Goal: Task Accomplishment & Management: Manage account settings

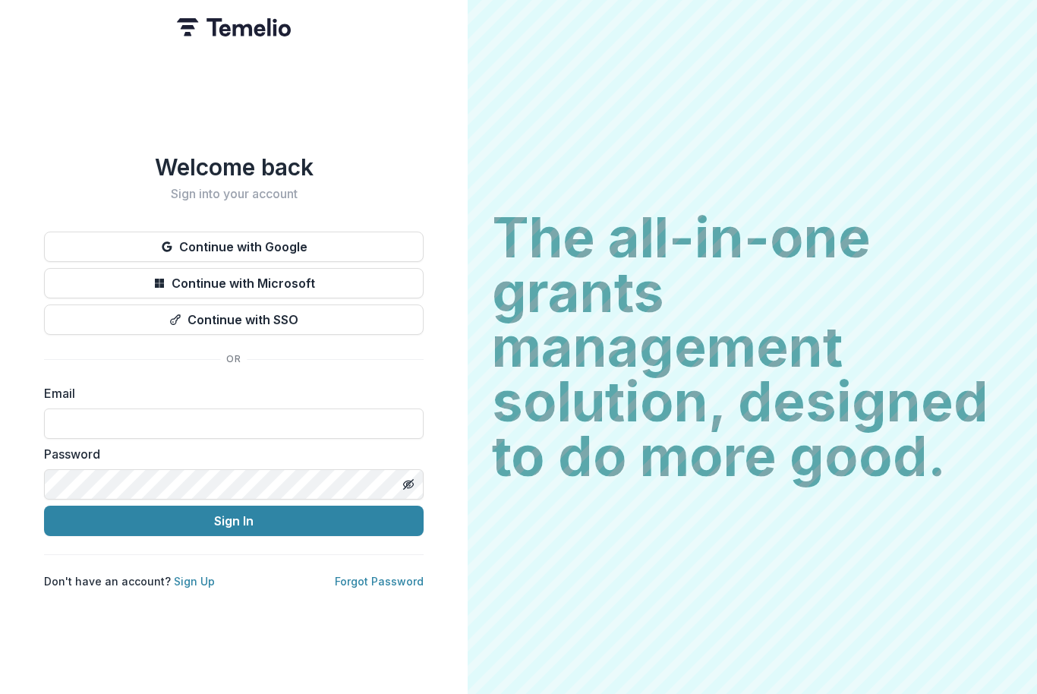
click at [361, 242] on button "Continue with Google" at bounding box center [234, 247] width 380 height 30
click at [387, 234] on button "Continue with Google" at bounding box center [234, 247] width 380 height 30
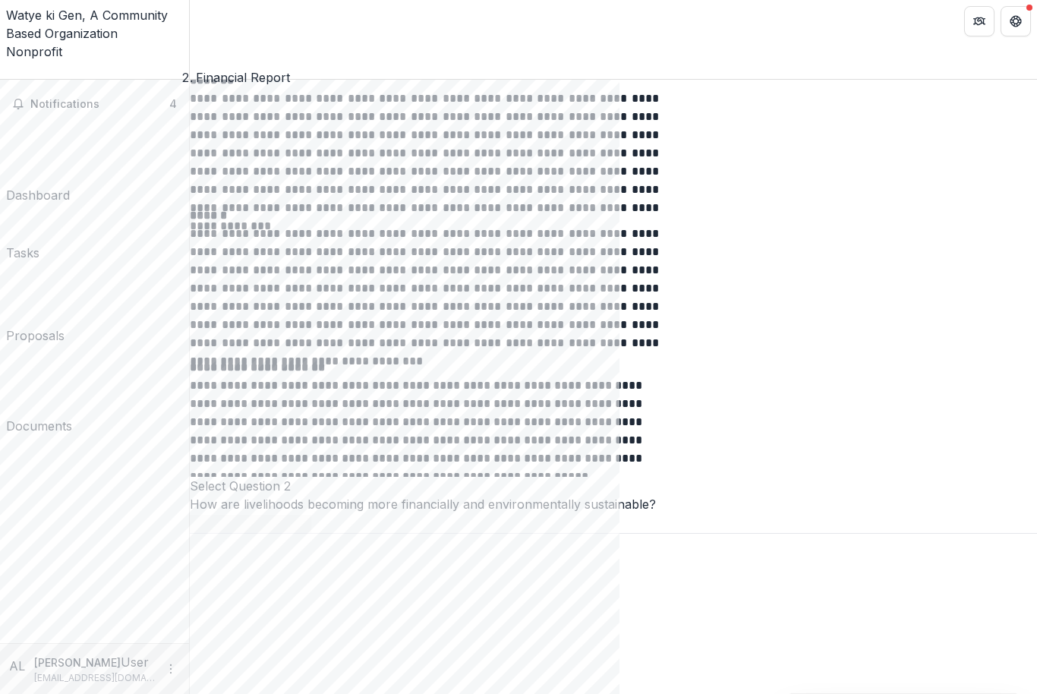
scroll to position [3360, 0]
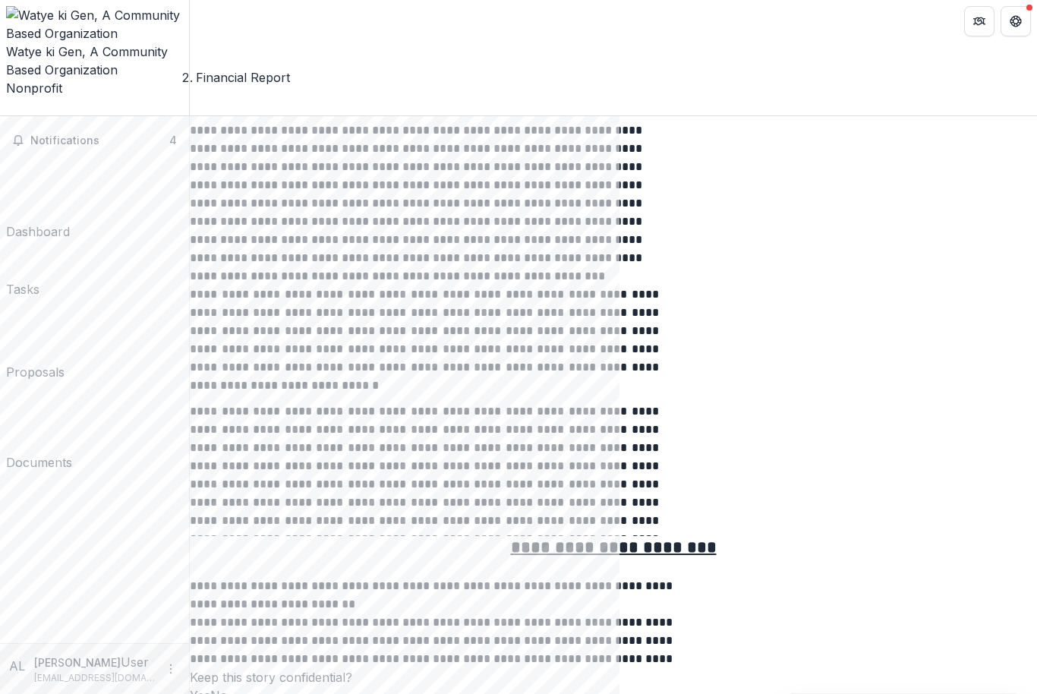
scroll to position [4739, 0]
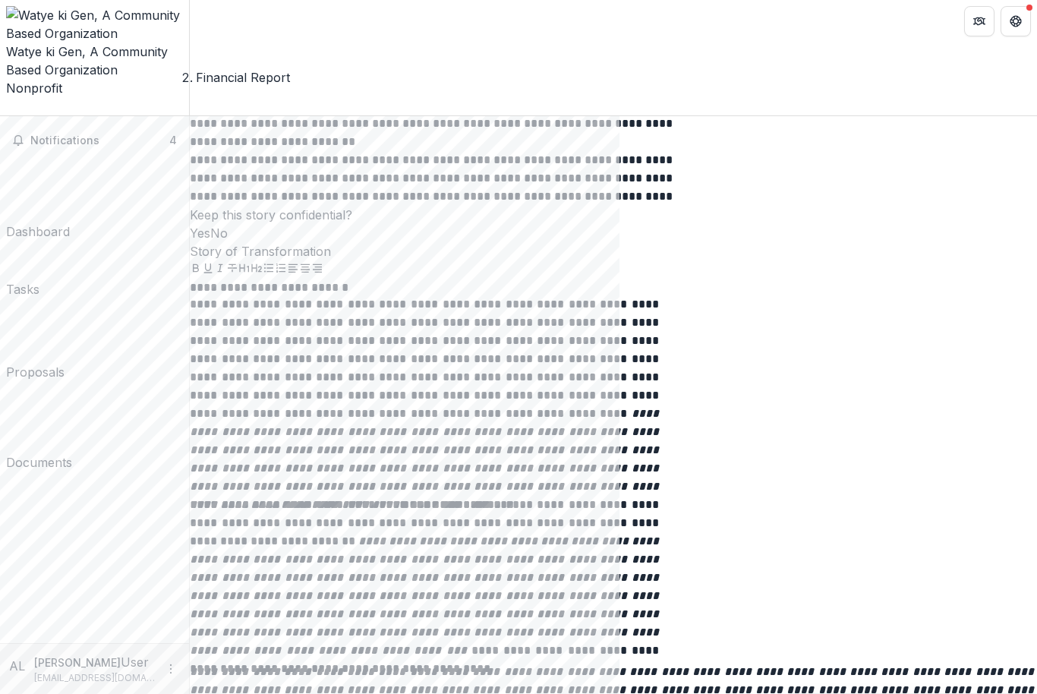
scroll to position [5219, 0]
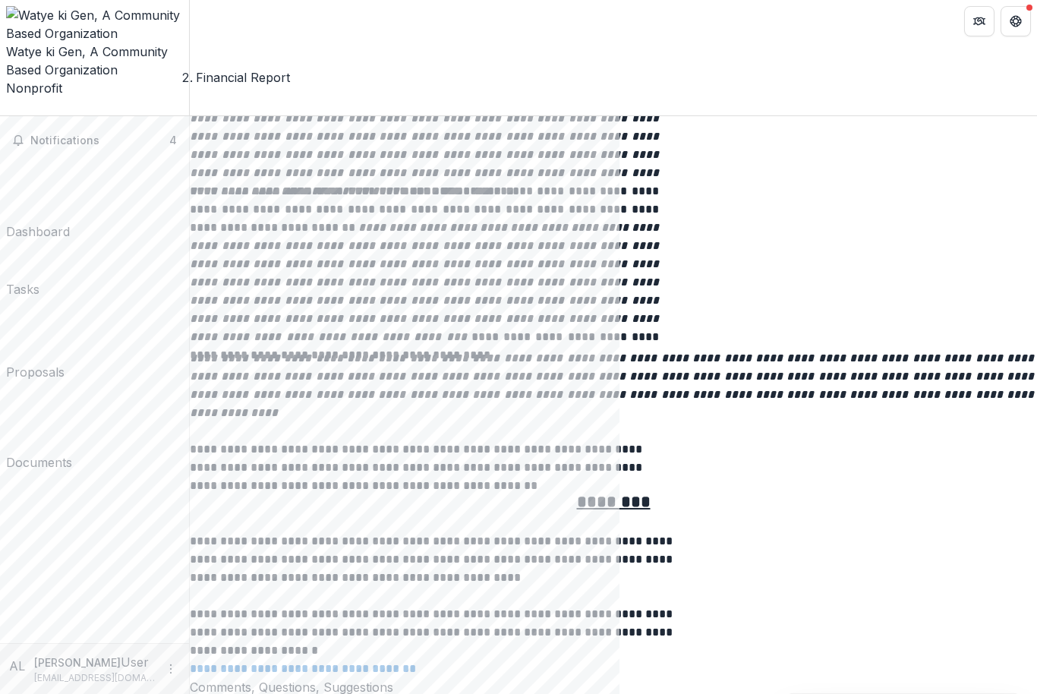
scroll to position [5519, 0]
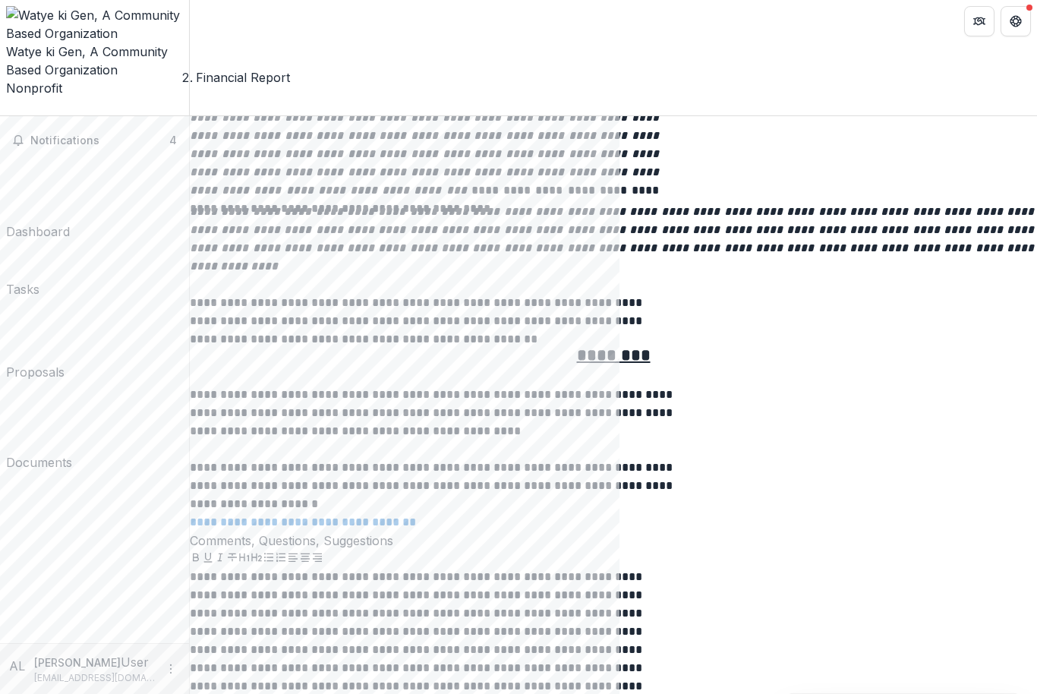
scroll to position [5662, 0]
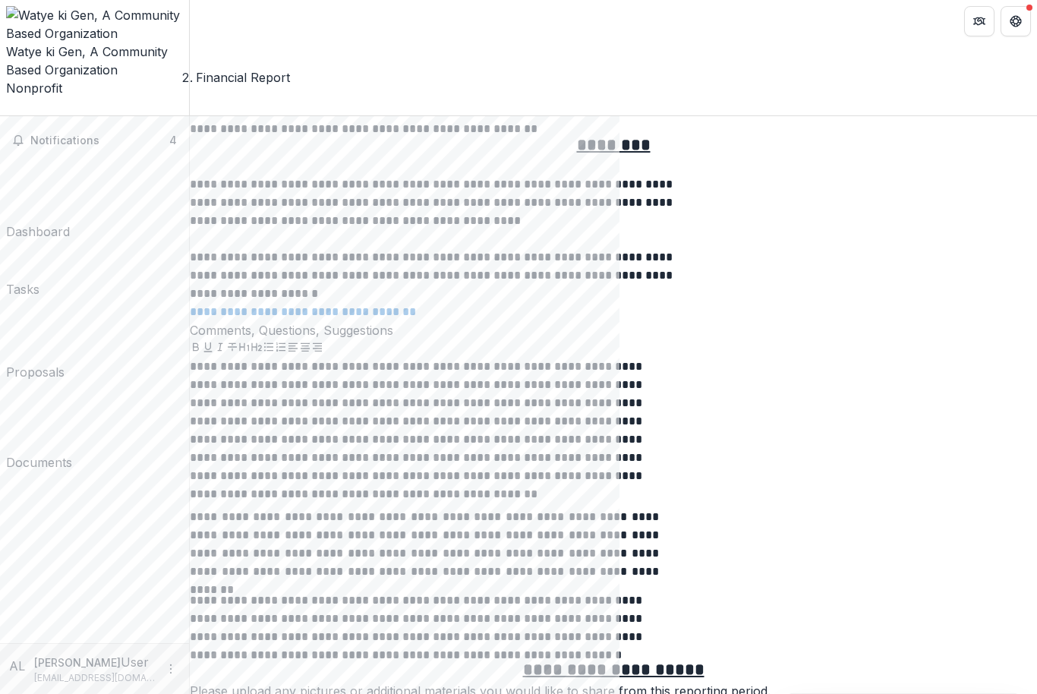
scroll to position [5869, 0]
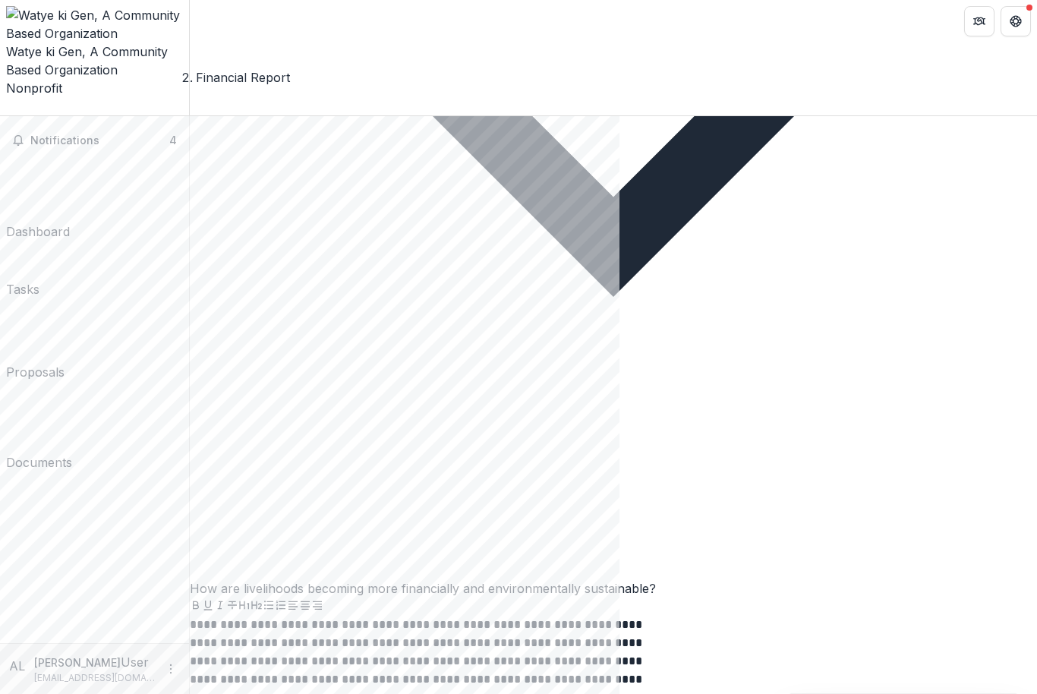
scroll to position [4239, 0]
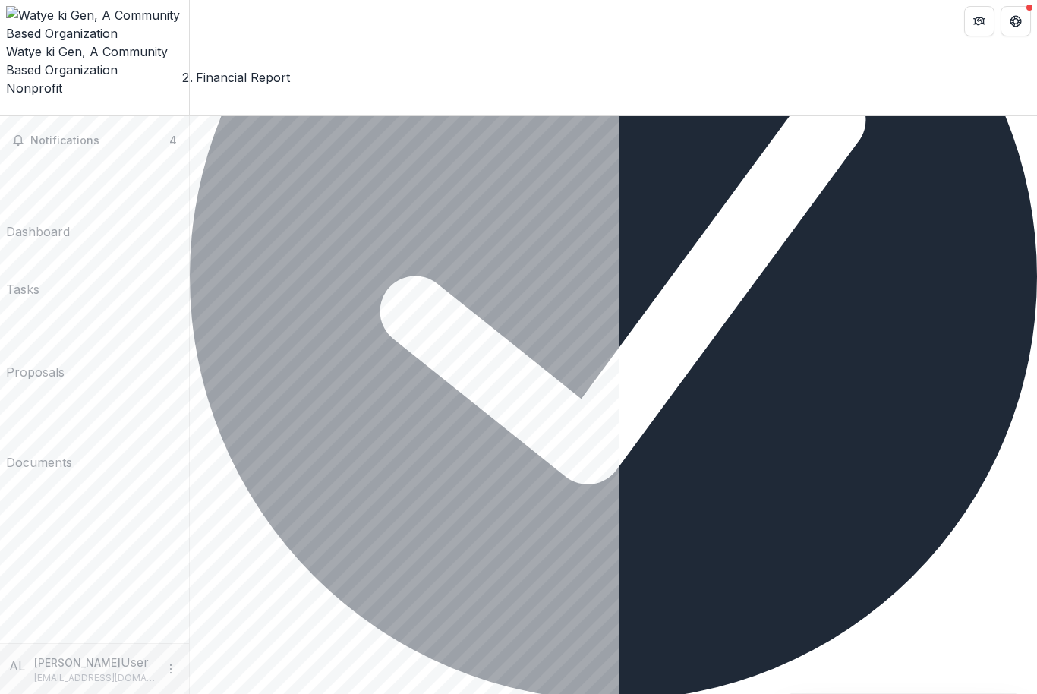
scroll to position [374, 0]
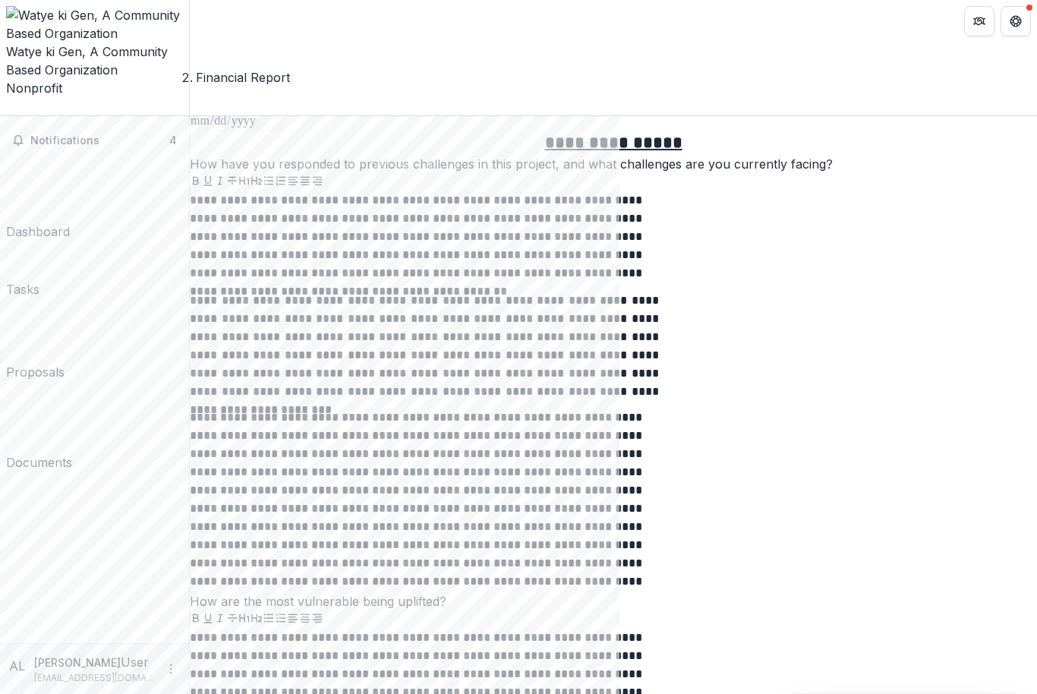
scroll to position [1279, 0]
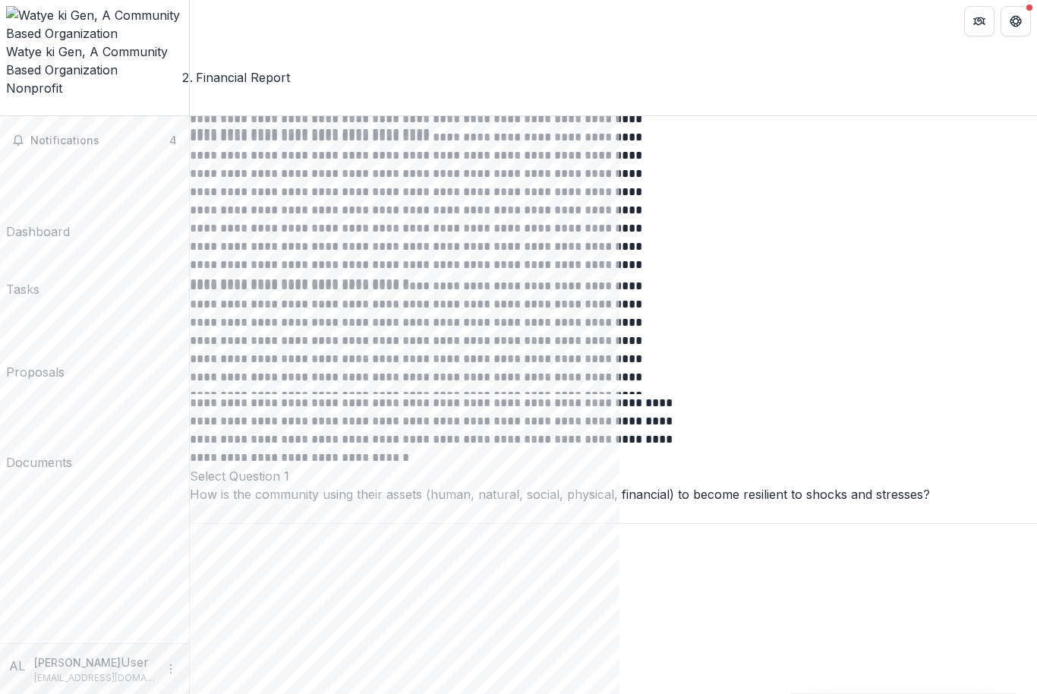
scroll to position [1946, 0]
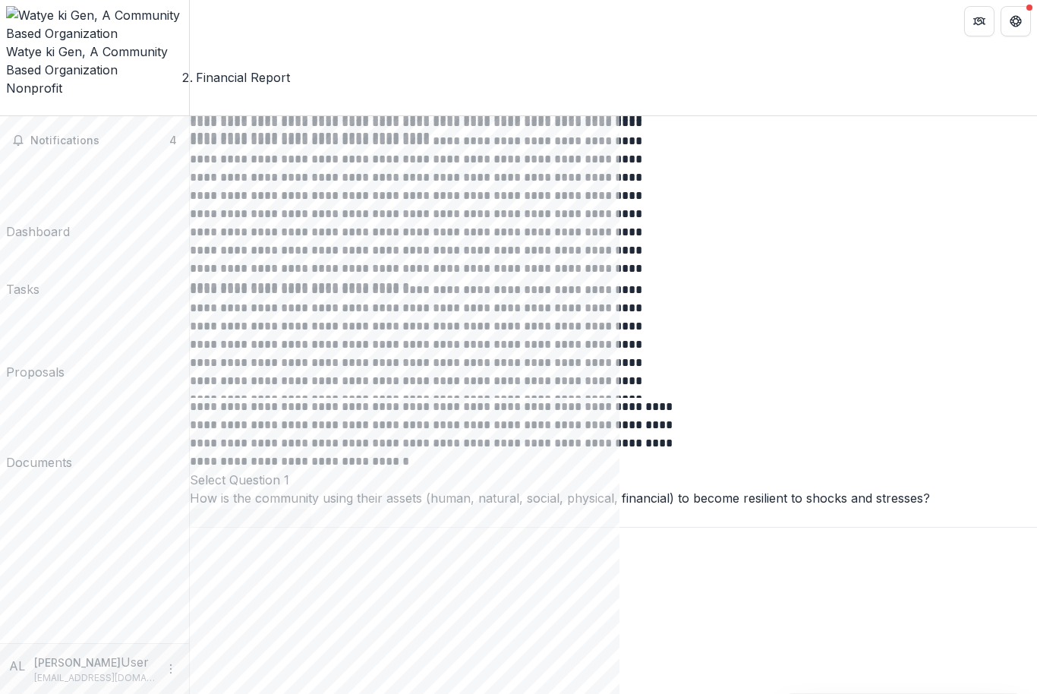
click at [72, 453] on div "Documents" at bounding box center [39, 462] width 66 height 18
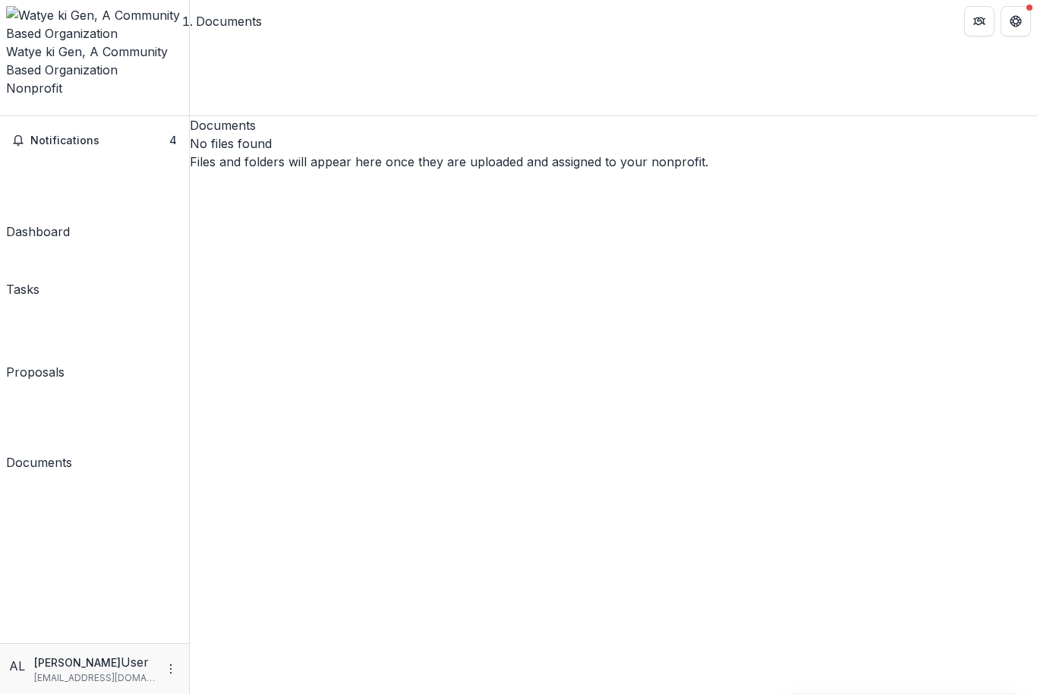
click at [65, 363] on div "Proposals" at bounding box center [35, 372] width 58 height 18
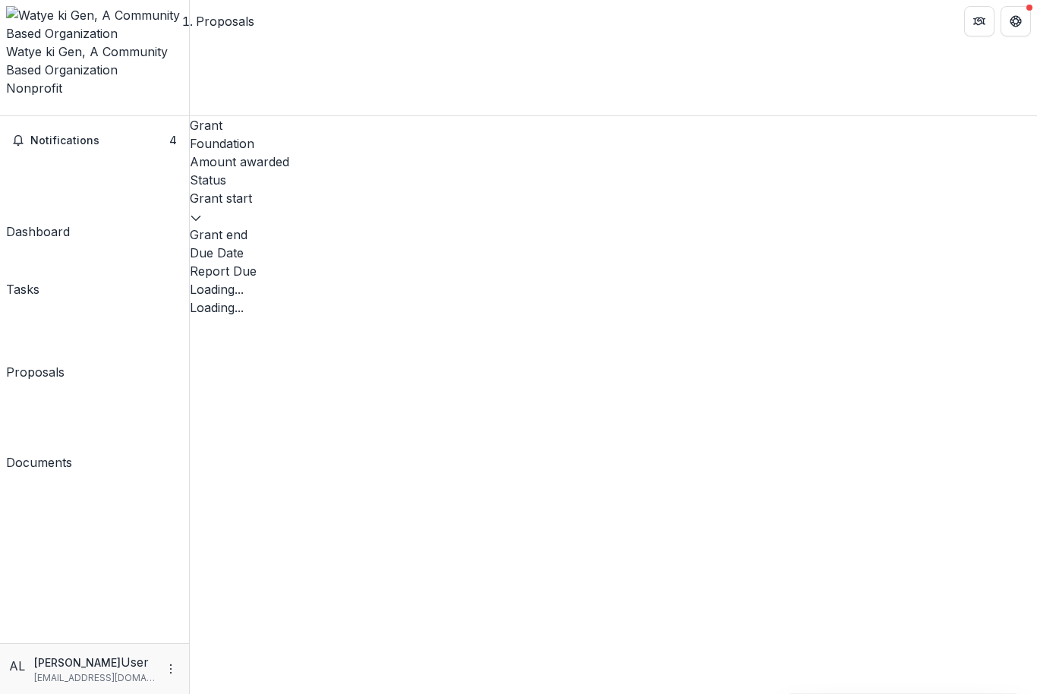
click at [39, 247] on link "Tasks" at bounding box center [22, 273] width 33 height 52
click at [70, 159] on link "Dashboard" at bounding box center [38, 200] width 64 height 82
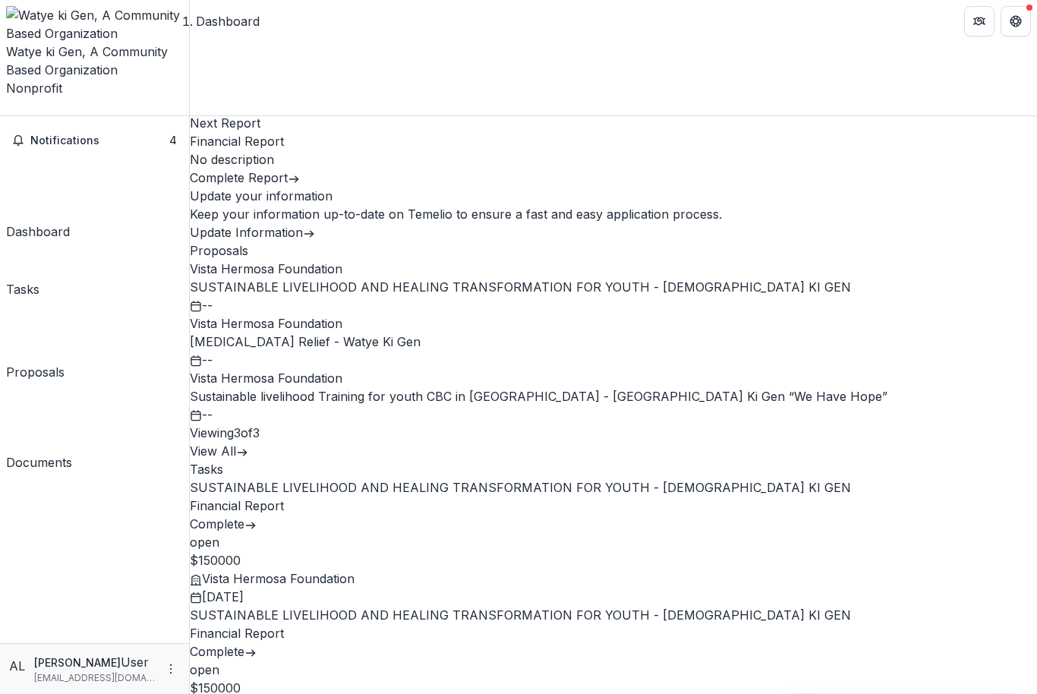
scroll to position [73, 0]
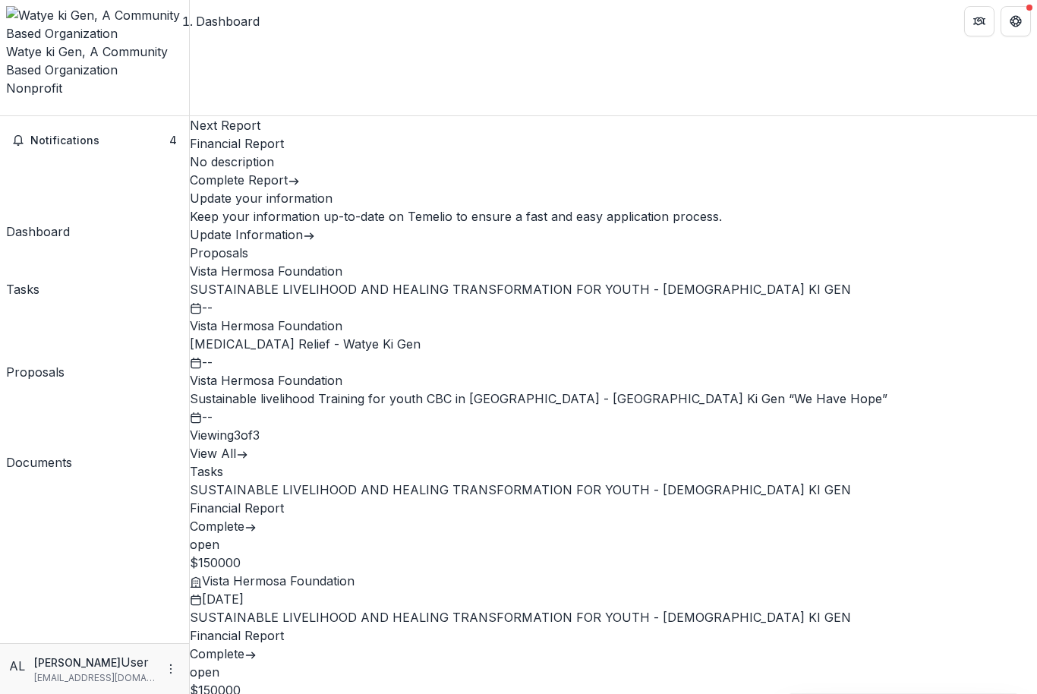
click at [300, 172] on link "Complete Report" at bounding box center [245, 179] width 110 height 15
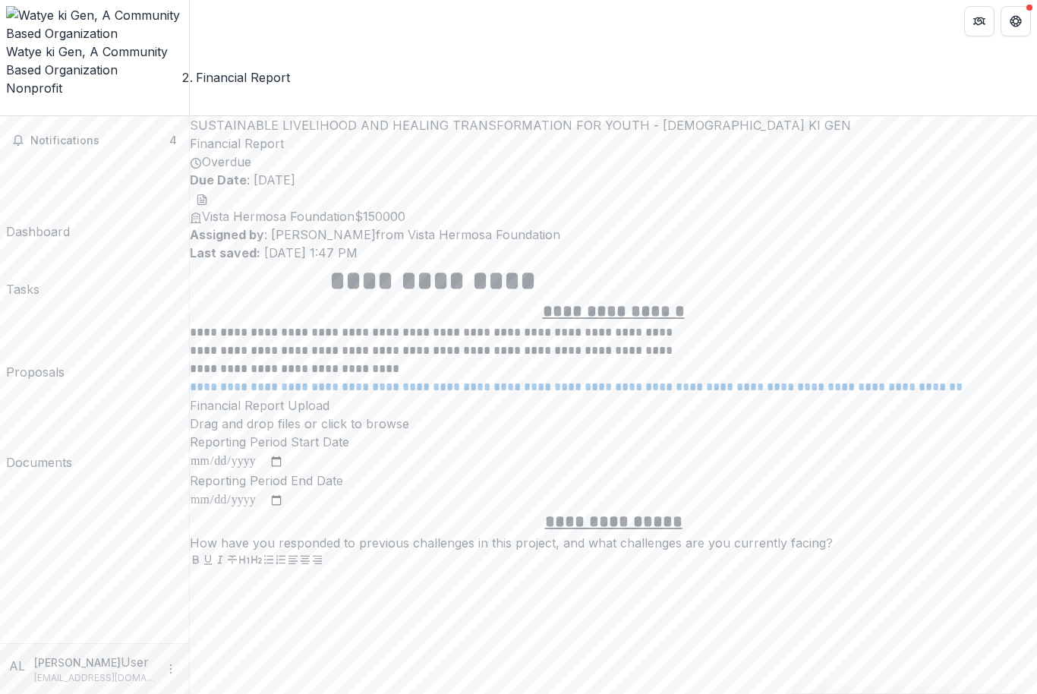
click at [89, 134] on span "Notifications" at bounding box center [99, 140] width 139 height 13
click at [676, 262] on h1 "**********" at bounding box center [433, 281] width 486 height 38
click at [70, 222] on div "Dashboard" at bounding box center [38, 231] width 64 height 18
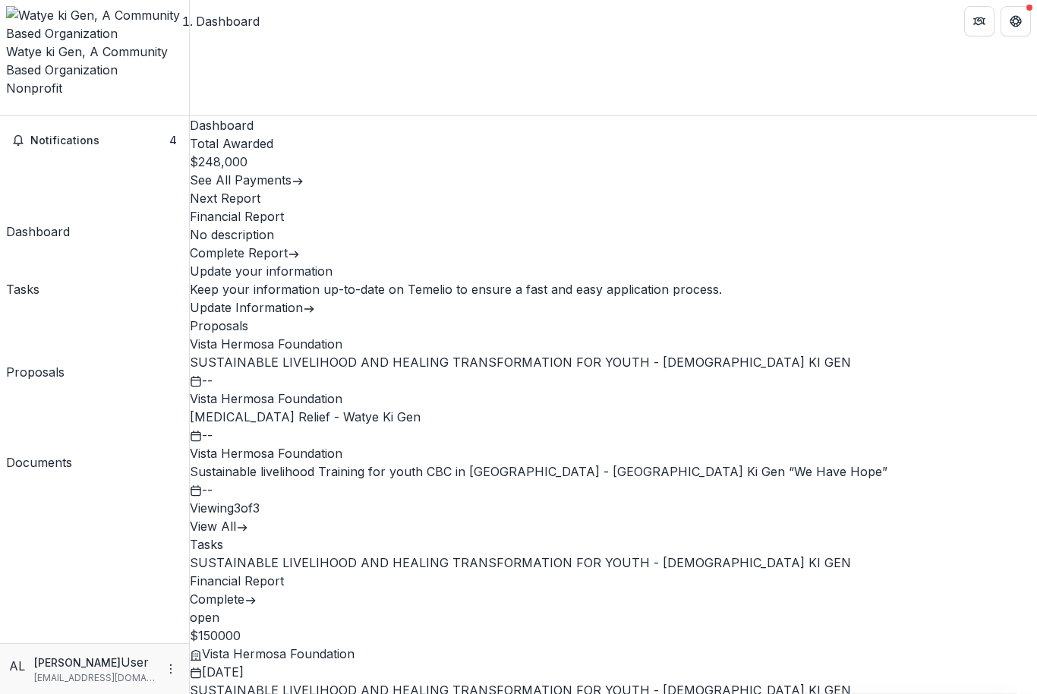
click at [361, 355] on link "SUSTAINABLE LIVELIHOOD AND HEALING TRANSFORMATION FOR YOUTH - [DEMOGRAPHIC_DATA…" at bounding box center [520, 362] width 661 height 15
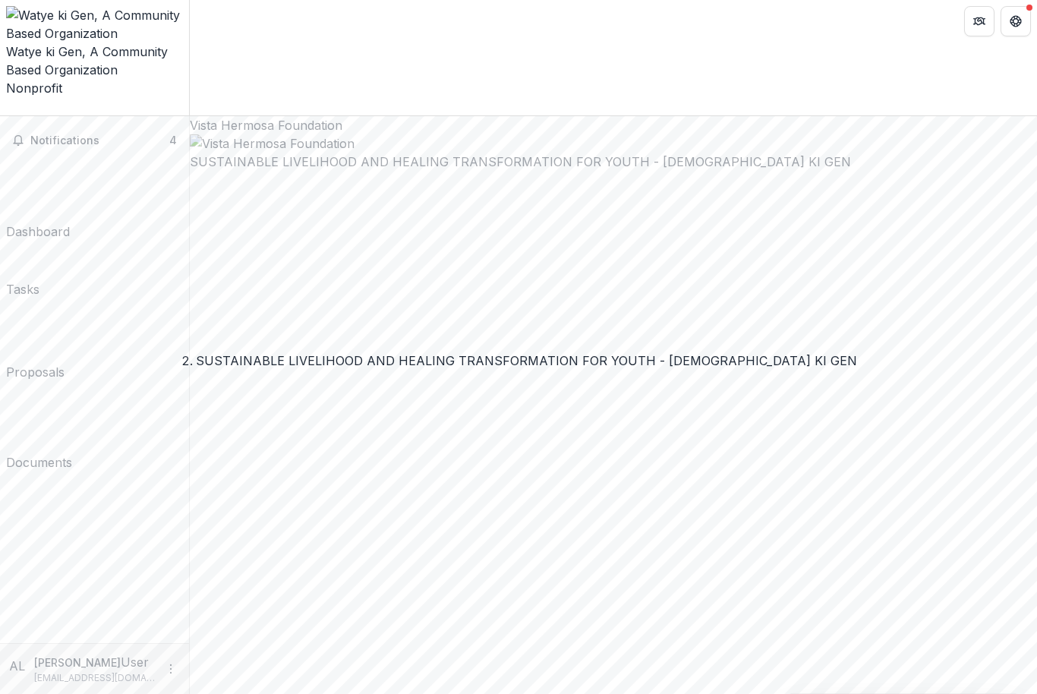
click at [607, 171] on h2 "SUSTAINABLE LIVELIHOOD AND HEALING TRANSFORMATION FOR YOUTH - [DEMOGRAPHIC_DATA…" at bounding box center [613, 162] width 847 height 18
click at [623, 171] on h2 "SUSTAINABLE LIVELIHOOD AND HEALING TRANSFORMATION FOR YOUTH - [DEMOGRAPHIC_DATA…" at bounding box center [613, 162] width 847 height 18
click at [352, 171] on h2 "SUSTAINABLE LIVELIHOOD AND HEALING TRANSFORMATION FOR YOUTH - [DEMOGRAPHIC_DATA…" at bounding box center [613, 162] width 847 height 18
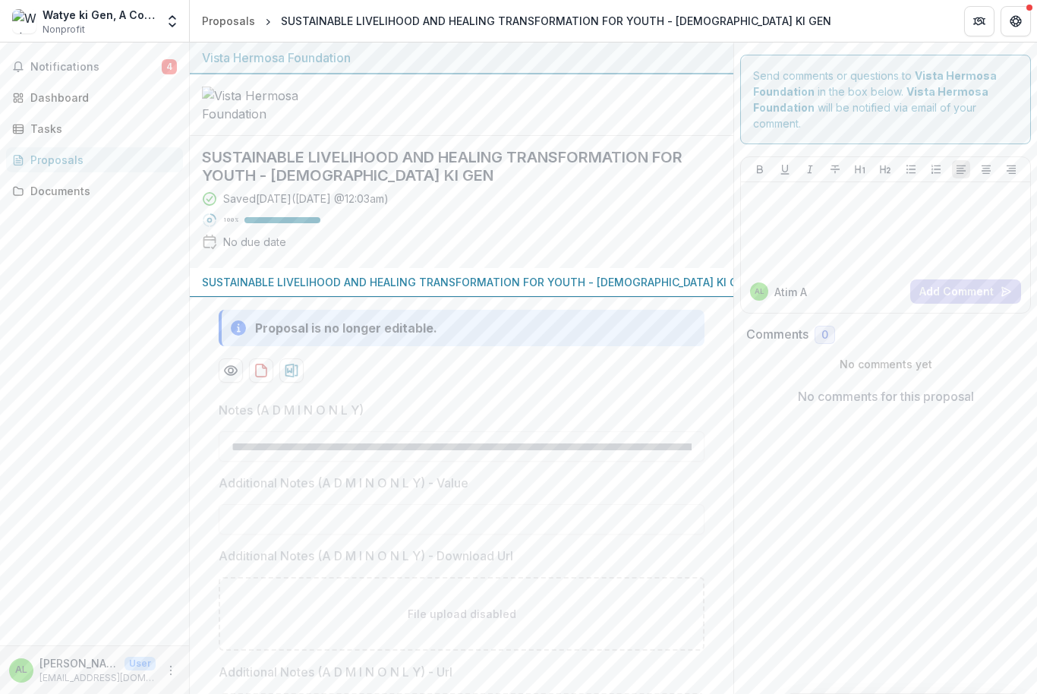
click at [90, 188] on div "Documents" at bounding box center [100, 191] width 140 height 16
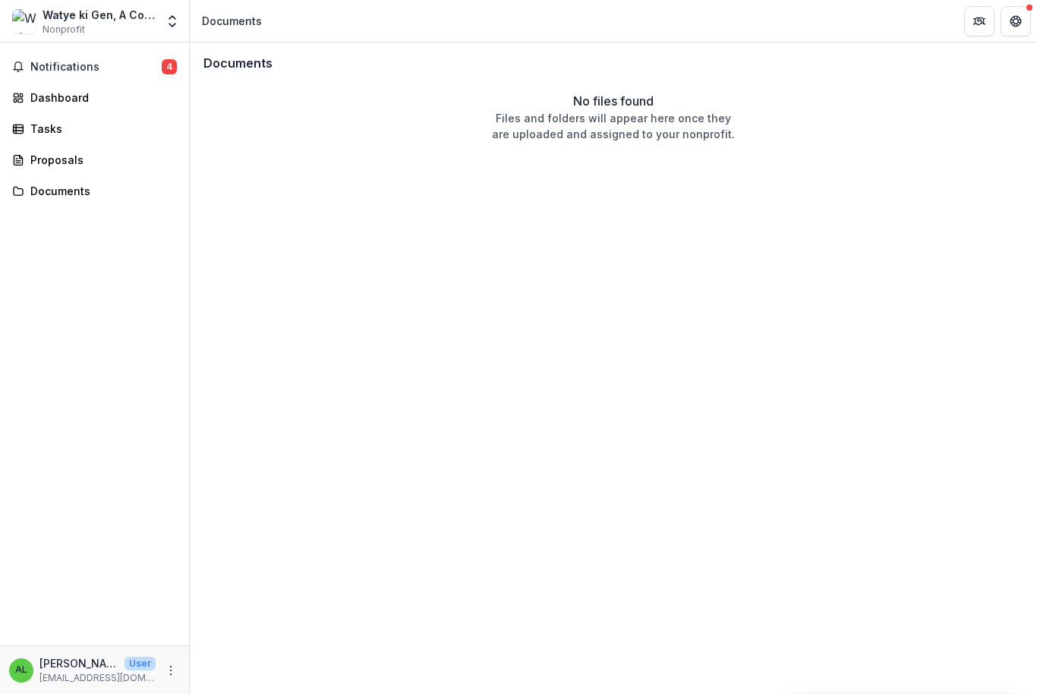
click at [119, 154] on div "Proposals" at bounding box center [100, 160] width 140 height 16
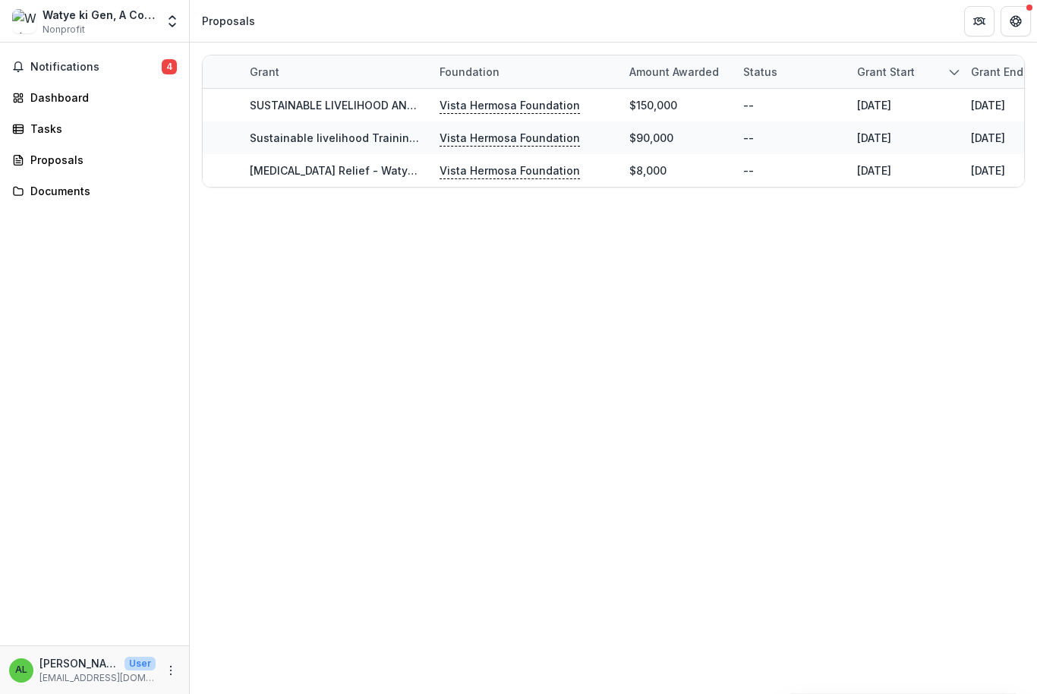
click at [133, 120] on link "Tasks" at bounding box center [94, 128] width 177 height 25
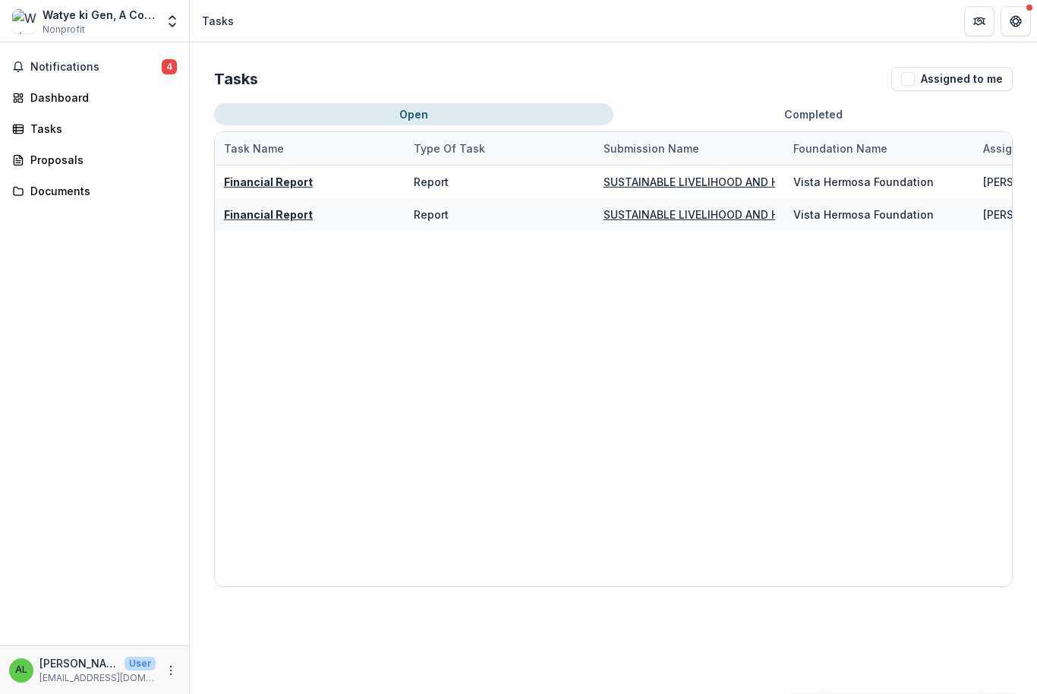
click at [182, 59] on button "Notifications 4" at bounding box center [94, 67] width 177 height 24
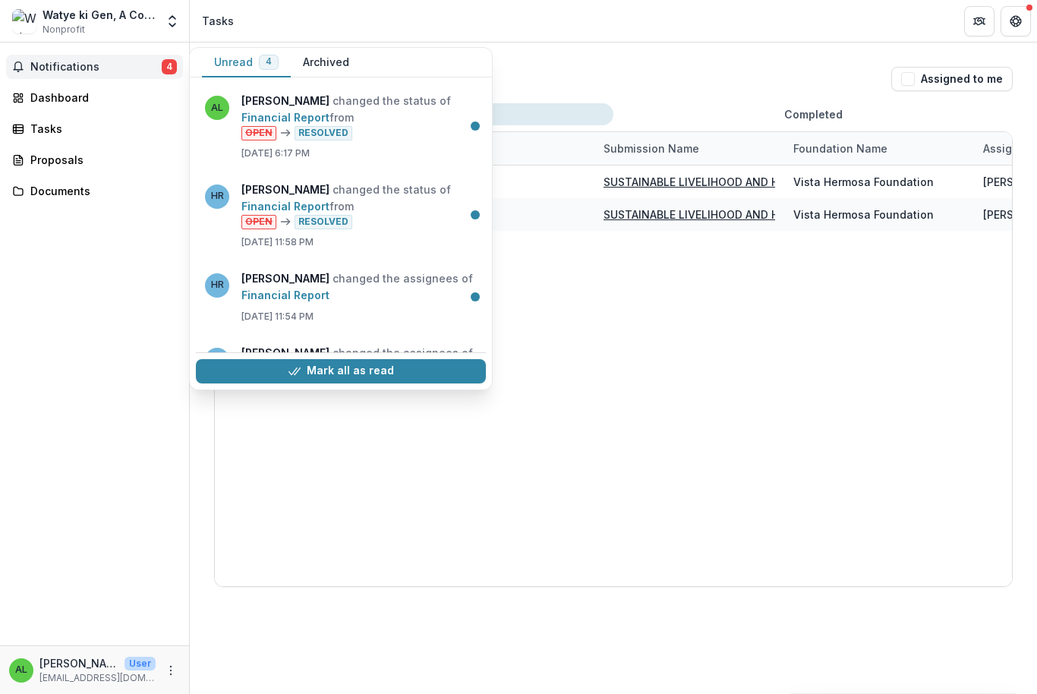
click at [330, 111] on link "Financial Report" at bounding box center [285, 117] width 88 height 13
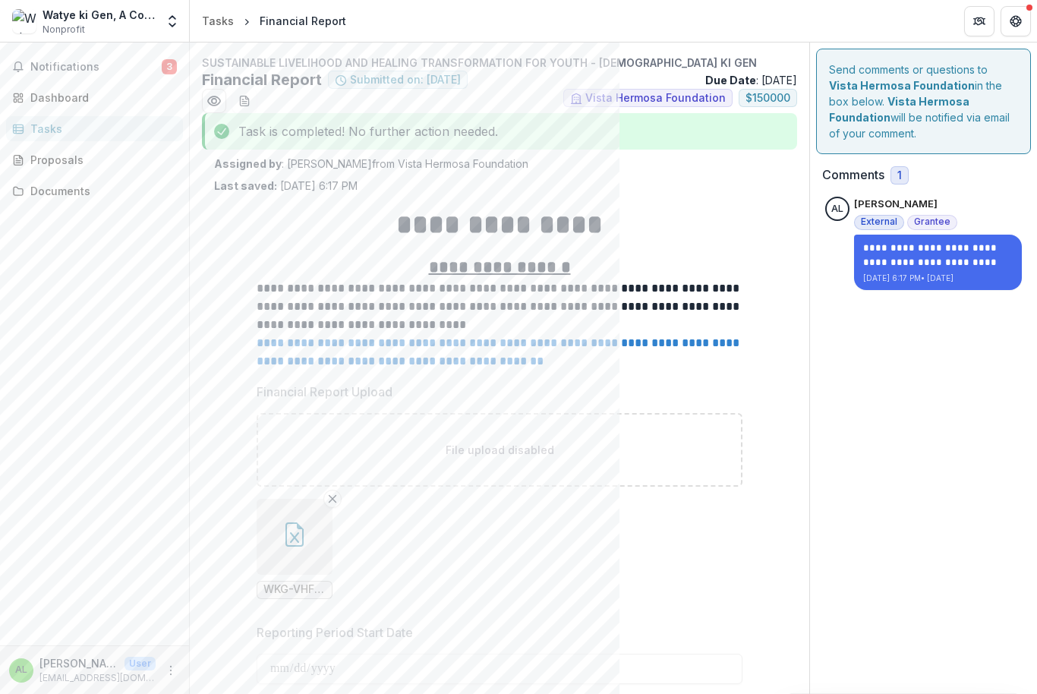
click at [138, 62] on span "Notifications" at bounding box center [95, 67] width 131 height 13
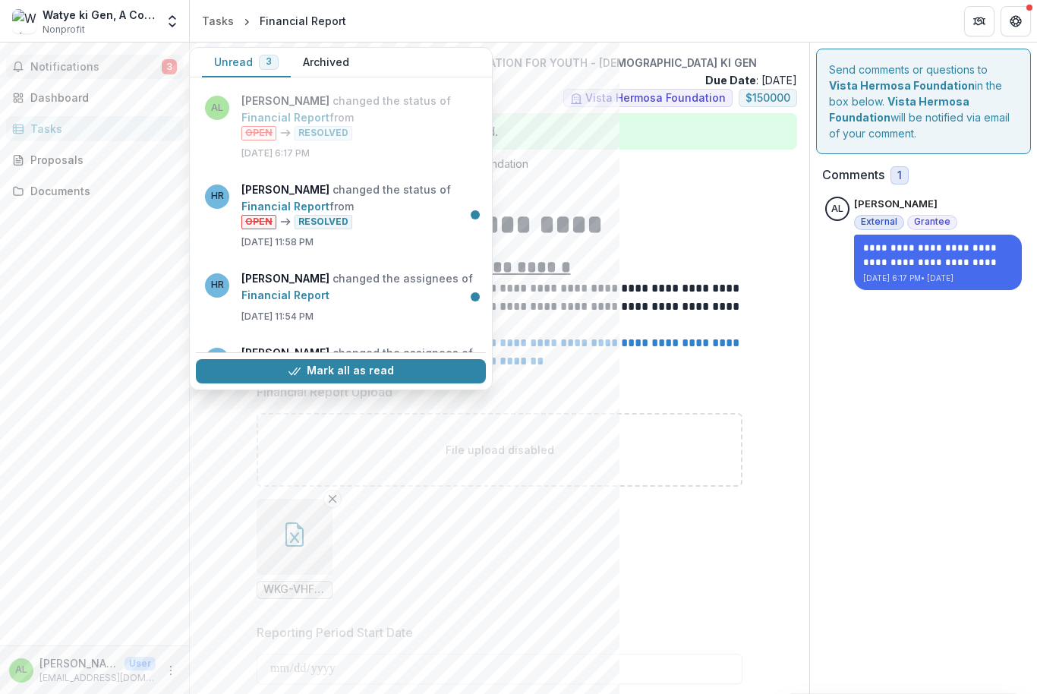
click at [330, 203] on link "Financial Report" at bounding box center [285, 206] width 88 height 13
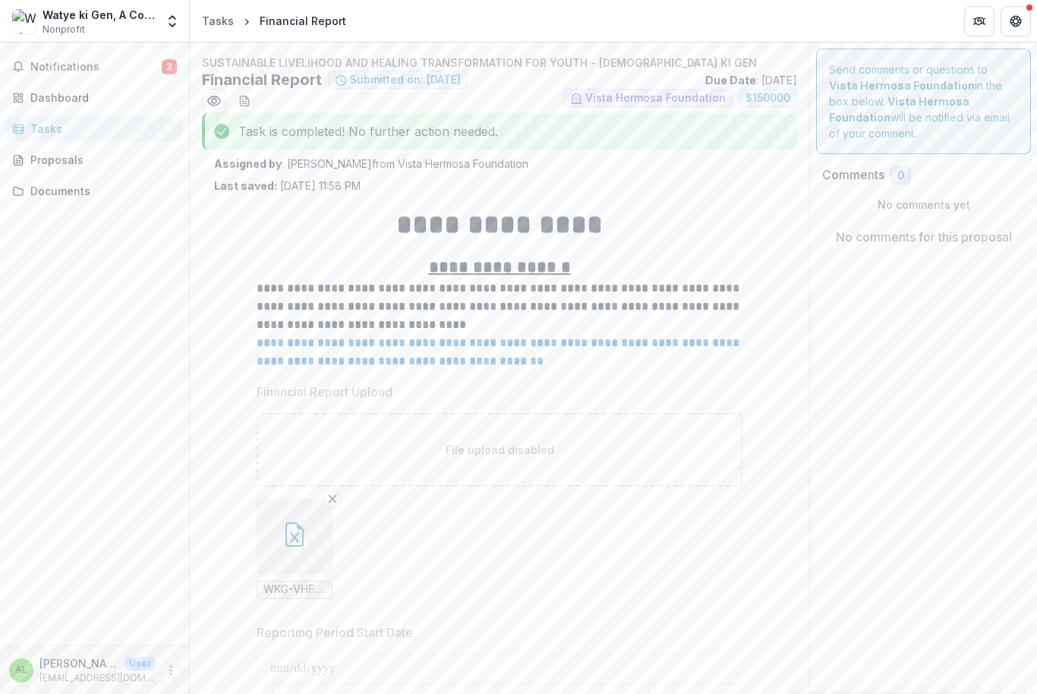
click at [101, 13] on div "Watye ki Gen, A Community Based Organization" at bounding box center [99, 15] width 113 height 16
click at [211, 40] on header "Tasks Financial Report" at bounding box center [613, 21] width 847 height 42
click at [326, 20] on div "Financial Report" at bounding box center [303, 21] width 87 height 16
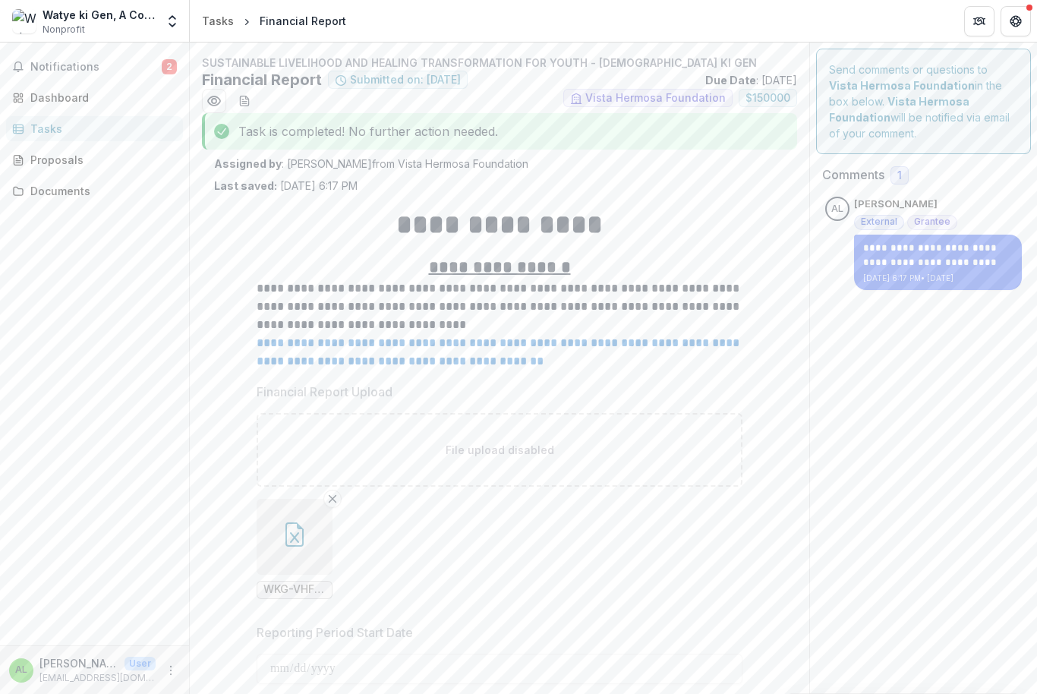
click at [135, 57] on button "Notifications 2" at bounding box center [94, 67] width 177 height 24
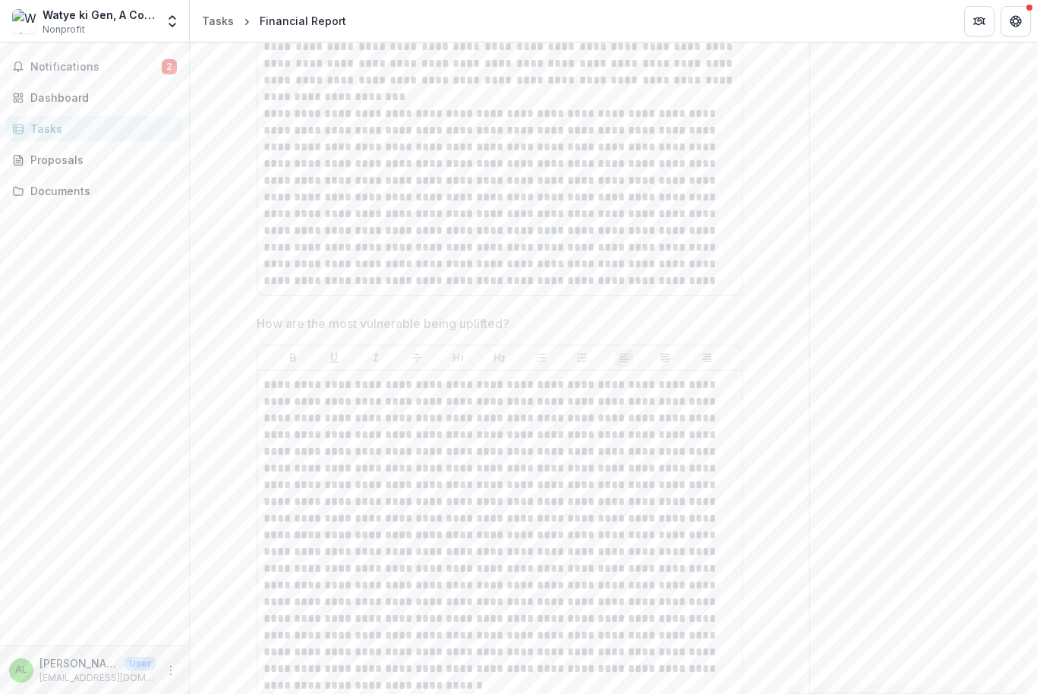
click at [80, 658] on p "[PERSON_NAME]" at bounding box center [78, 663] width 79 height 16
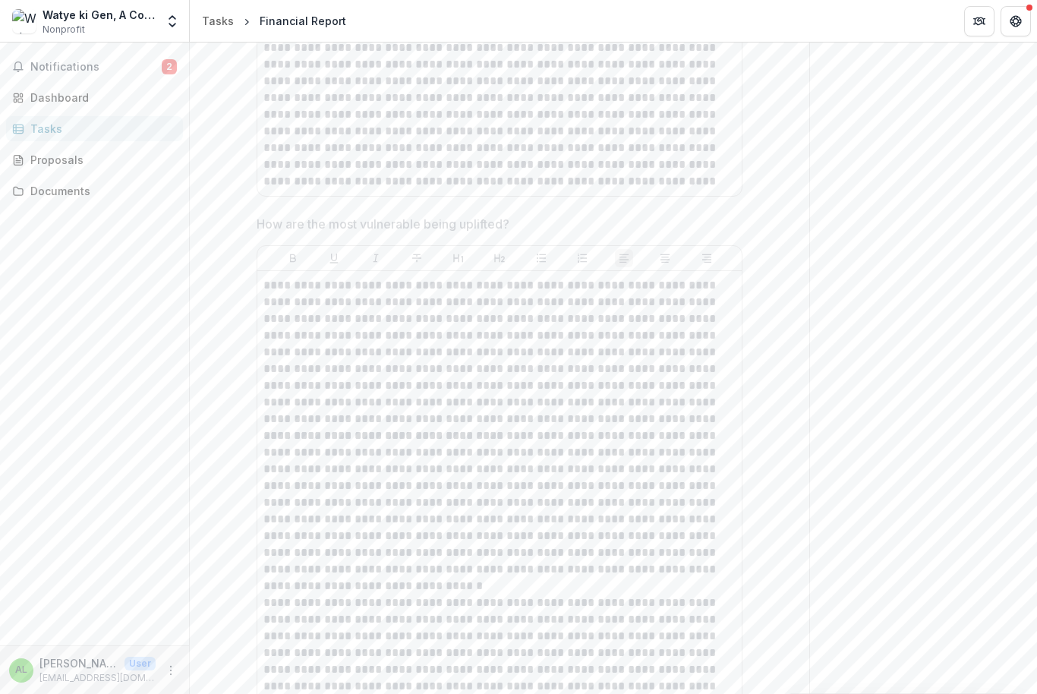
click at [147, 679] on p "[EMAIL_ADDRESS][DOMAIN_NAME]" at bounding box center [97, 678] width 116 height 14
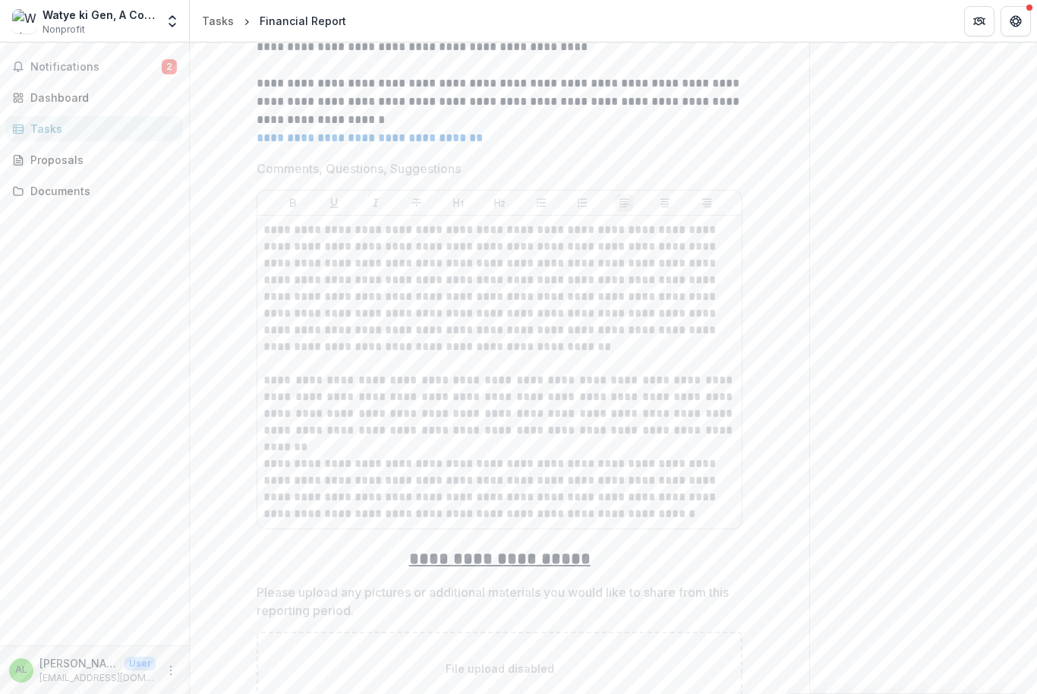
scroll to position [2976, 0]
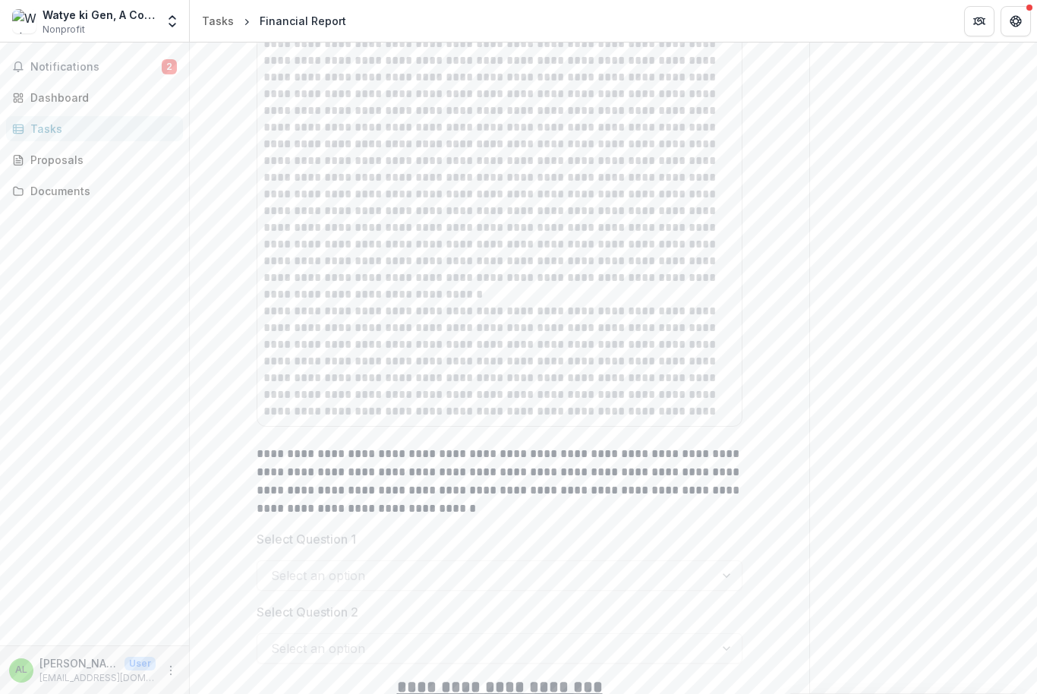
click at [219, 17] on div "Tasks" at bounding box center [218, 21] width 32 height 16
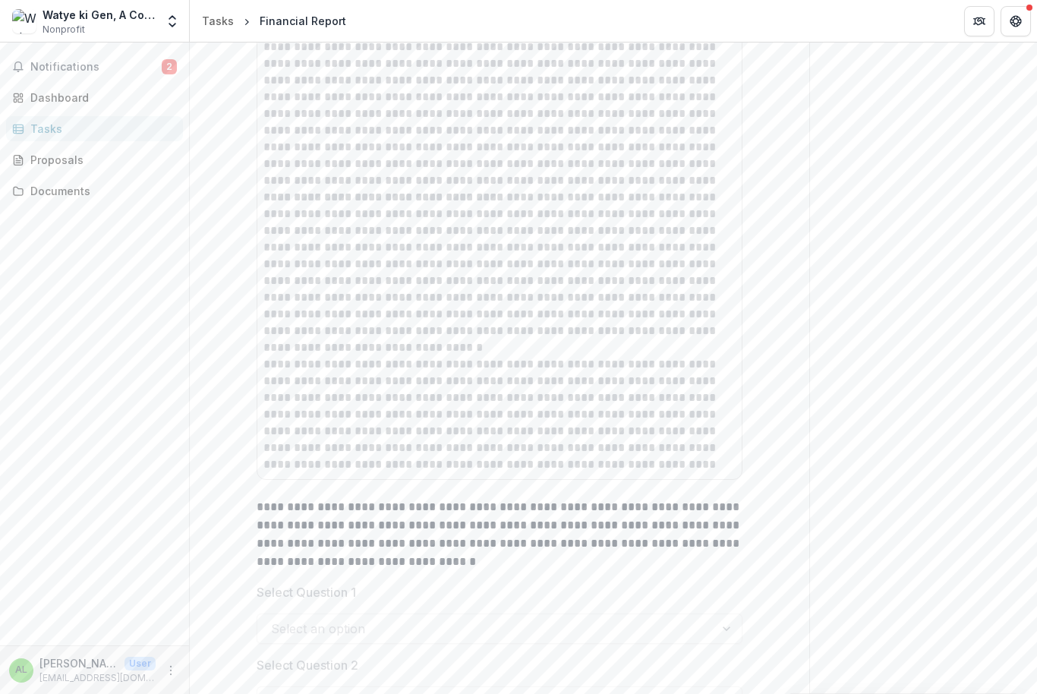
scroll to position [1328, 0]
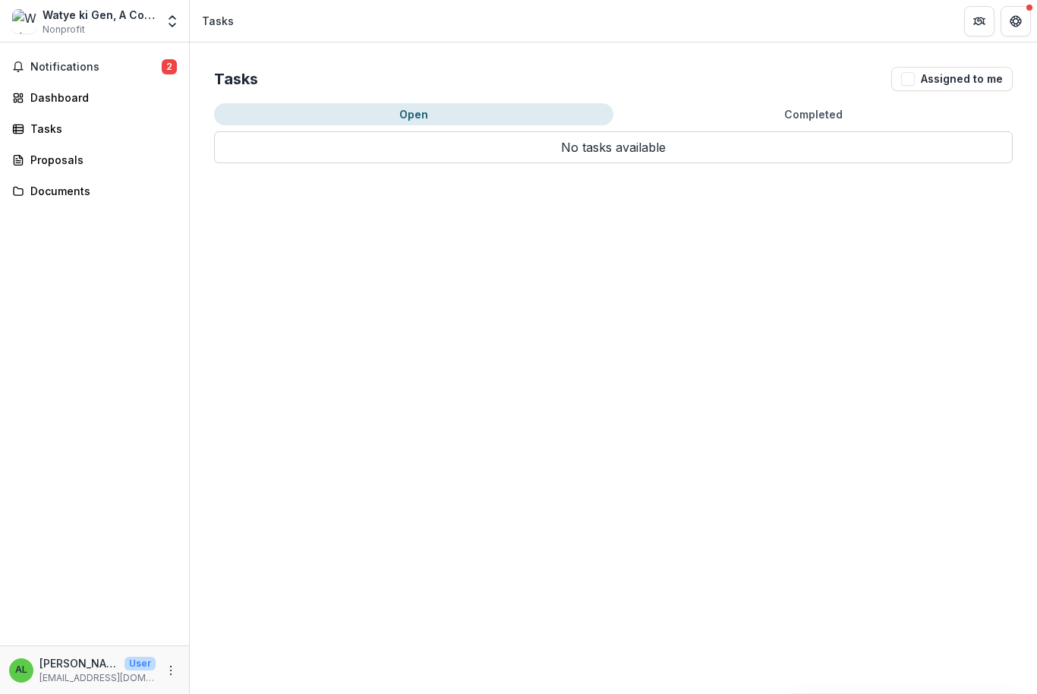
click at [222, 217] on div "Tasks Assigned to me Open Completed No tasks available No tasks available" at bounding box center [613, 368] width 847 height 651
click at [351, 280] on div "Tasks Assigned to me Open Completed No tasks available No tasks available" at bounding box center [613, 368] width 847 height 651
click at [137, 230] on div "Notifications 2 Dashboard Tasks Proposals Documents" at bounding box center [94, 344] width 189 height 603
click at [98, 418] on div "Notifications 2 Dashboard Tasks Proposals Documents" at bounding box center [94, 344] width 189 height 603
click at [85, 17] on div "Watye ki Gen, A Community Based Organization" at bounding box center [99, 15] width 113 height 16
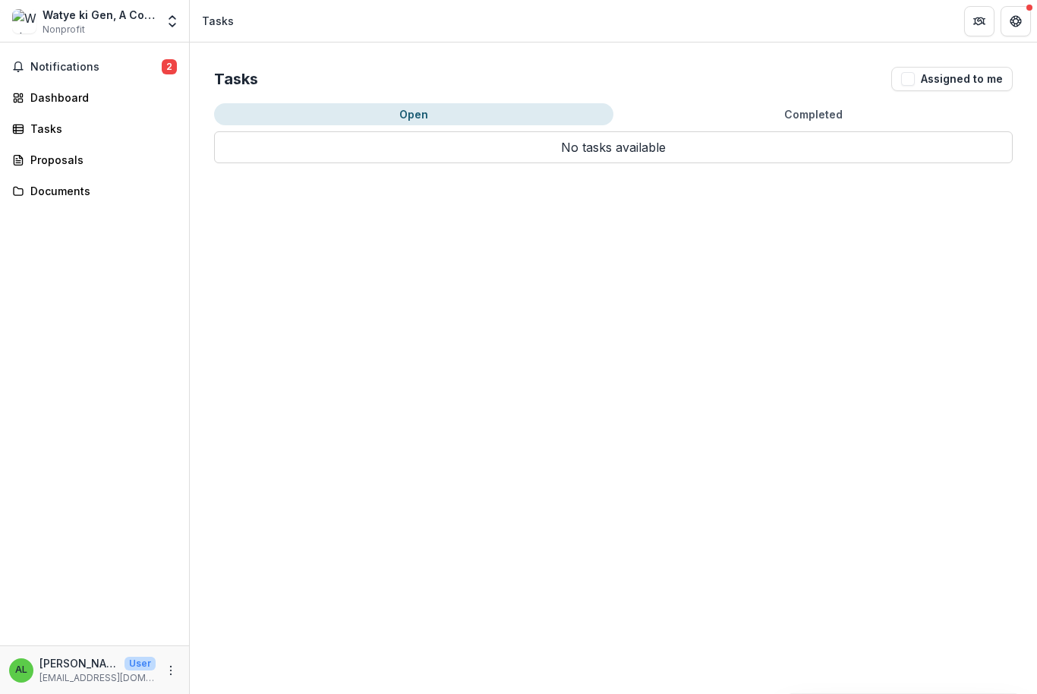
click at [116, 7] on div "Watye ki Gen, A Community Based Organization" at bounding box center [99, 15] width 113 height 16
